Goal: Task Accomplishment & Management: Complete application form

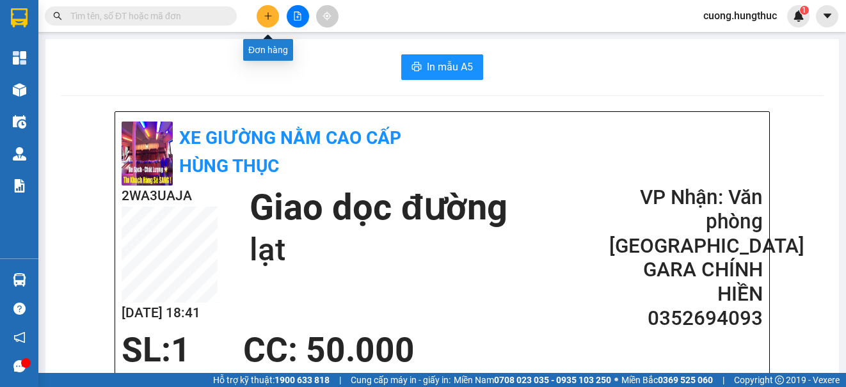
click at [275, 18] on button at bounding box center [268, 16] width 22 height 22
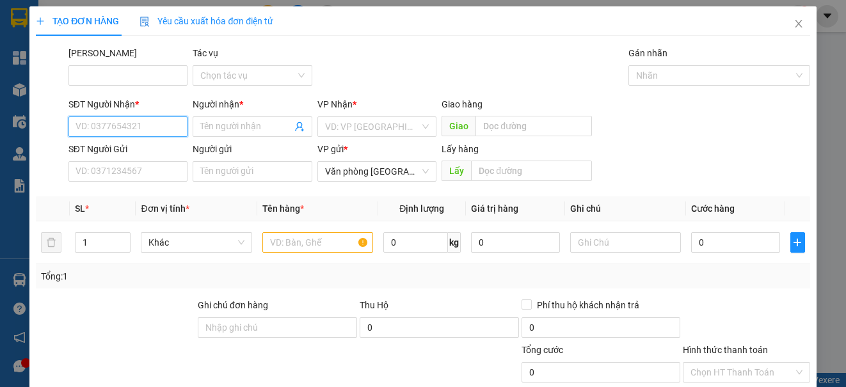
click at [132, 135] on input "SĐT Người Nhận *" at bounding box center [127, 127] width 119 height 20
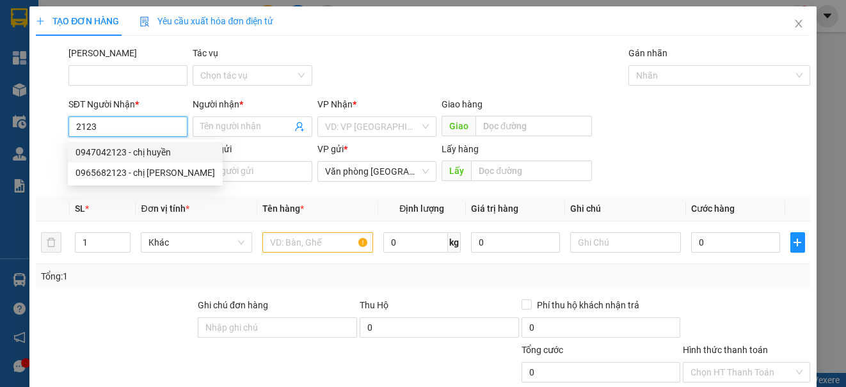
click at [168, 154] on div "0947042123 - chị huyền" at bounding box center [146, 152] width 140 height 14
type input "0947042123"
type input "chị [PERSON_NAME]"
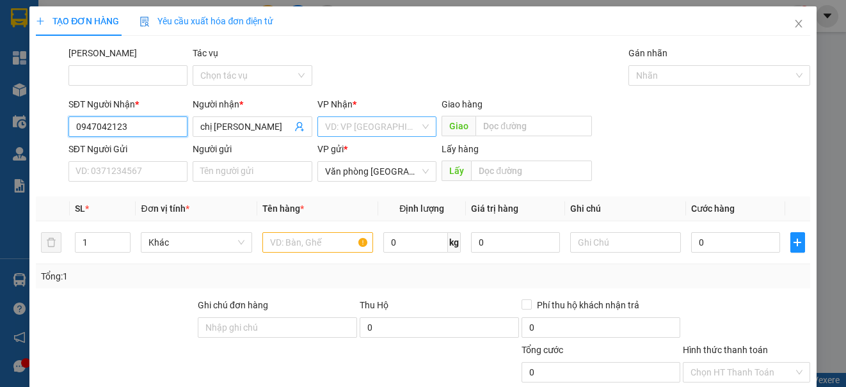
type input "0947042123"
drag, startPoint x: 353, startPoint y: 127, endPoint x: 357, endPoint y: 122, distance: 7.3
click at [356, 122] on input "search" at bounding box center [372, 126] width 95 height 19
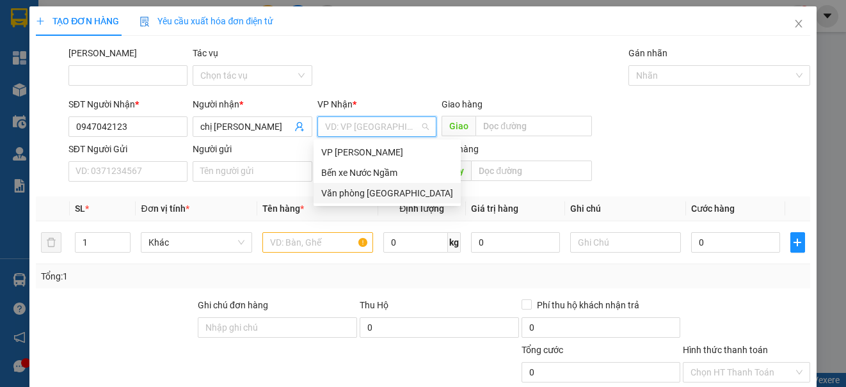
click at [362, 197] on div "Văn phòng [GEOGRAPHIC_DATA]" at bounding box center [387, 193] width 147 height 20
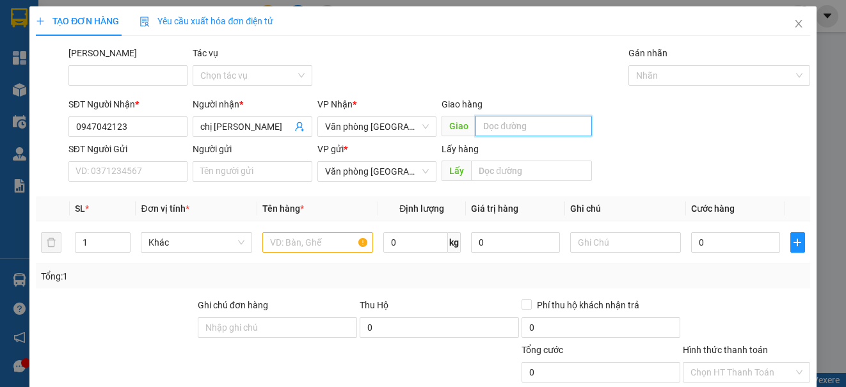
drag, startPoint x: 534, startPoint y: 118, endPoint x: 538, endPoint y: 107, distance: 11.5
click at [538, 107] on div "Giao hàng Giao" at bounding box center [517, 119] width 150 height 45
type input "lạt"
click at [93, 240] on input "1" at bounding box center [103, 242] width 54 height 19
type input "2"
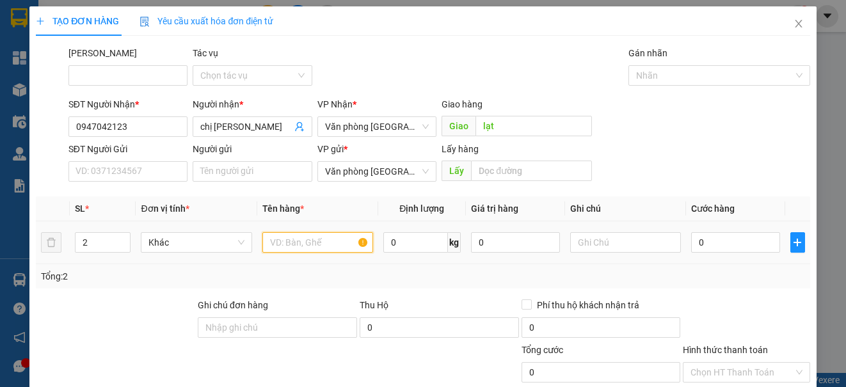
click at [284, 234] on input "text" at bounding box center [317, 242] width 111 height 20
type input "4"
type input "1"
click at [725, 248] on input "0" at bounding box center [735, 242] width 89 height 20
type input "2"
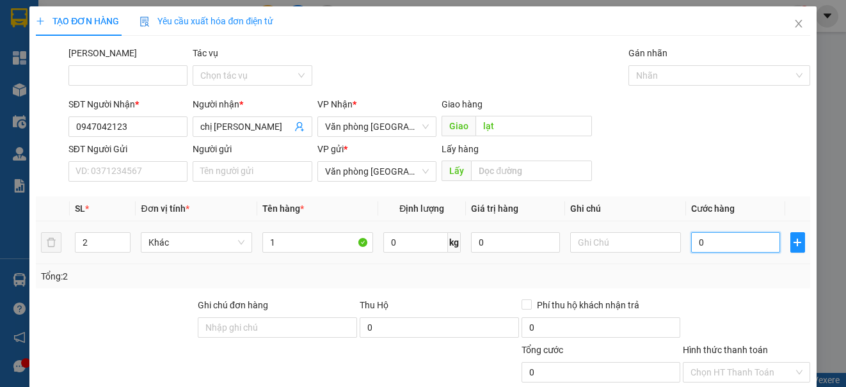
type input "2"
type input "22"
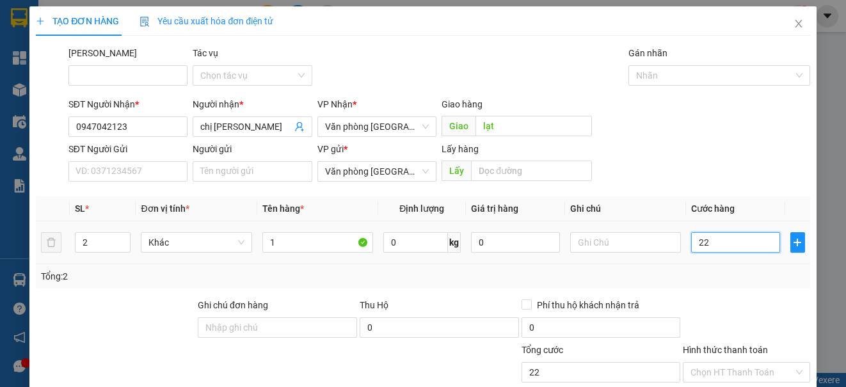
type input "220"
type input "2.200"
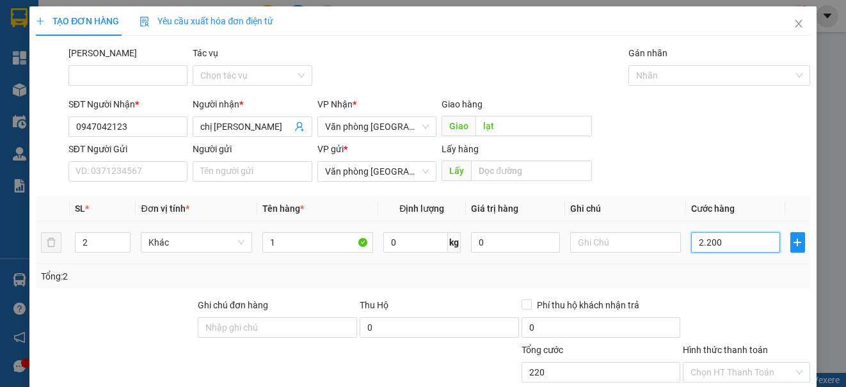
type input "2.200"
type input "22.000"
type input "220.000"
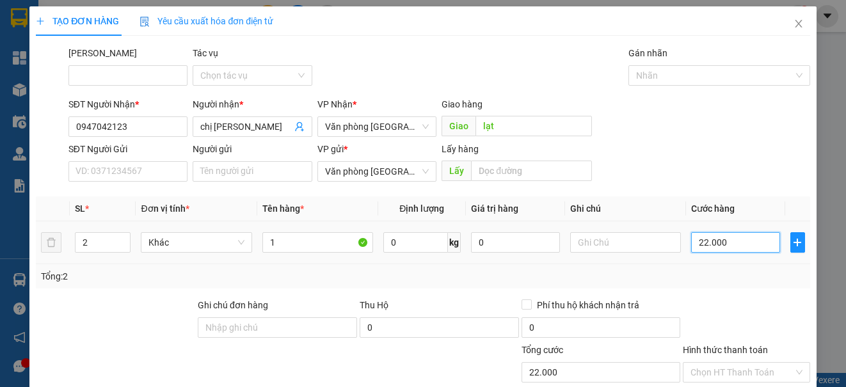
type input "220.000"
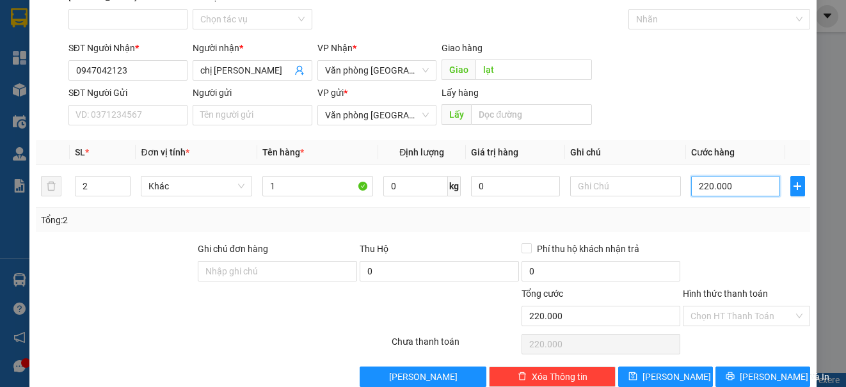
scroll to position [64, 0]
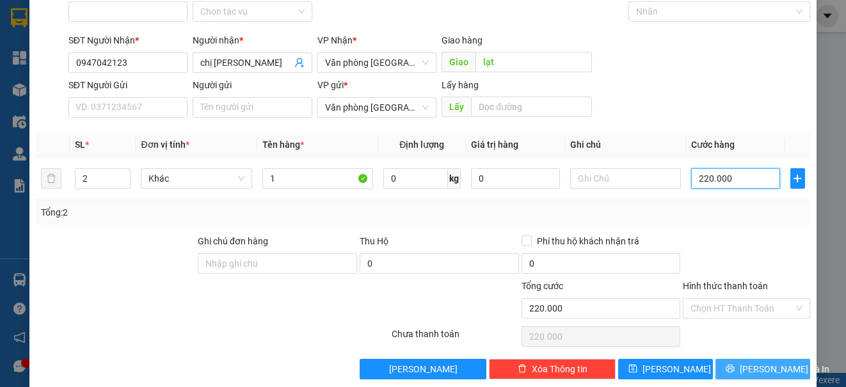
type input "220.000"
click at [763, 369] on span "[PERSON_NAME] và In" at bounding box center [785, 369] width 90 height 14
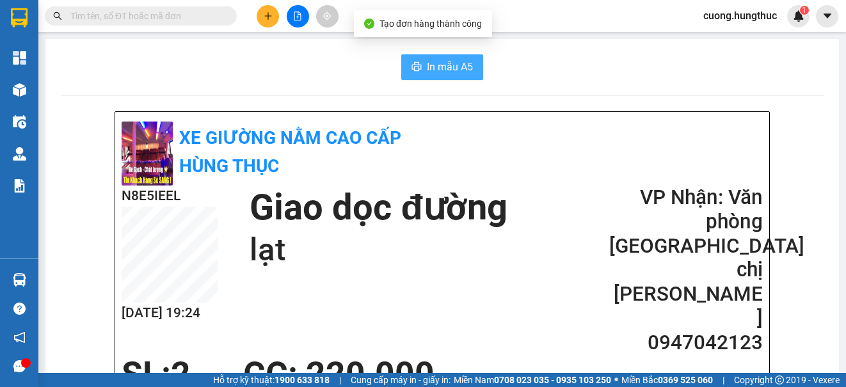
click at [467, 71] on span "In mẫu A5" at bounding box center [450, 67] width 46 height 16
